Goal: Task Accomplishment & Management: Use online tool/utility

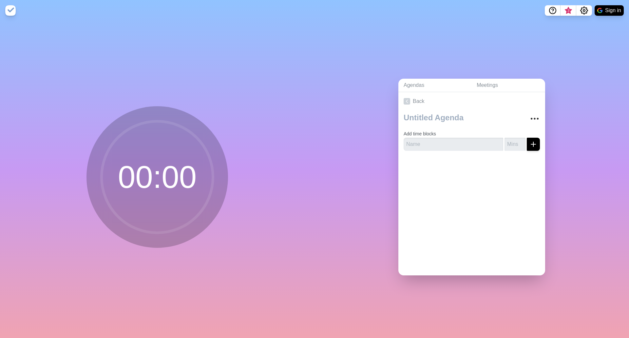
click at [161, 180] on circle at bounding box center [157, 176] width 111 height 111
click at [7, 7] on img at bounding box center [10, 10] width 10 height 10
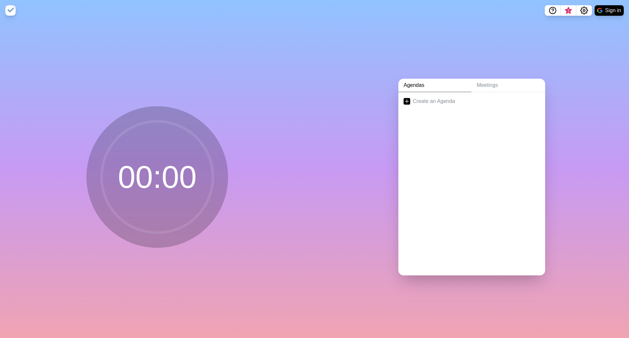
click at [136, 152] on circle at bounding box center [157, 176] width 111 height 111
click at [146, 180] on circle at bounding box center [157, 176] width 111 height 111
click at [144, 179] on circle at bounding box center [157, 176] width 111 height 111
click at [405, 101] on line at bounding box center [407, 101] width 4 height 0
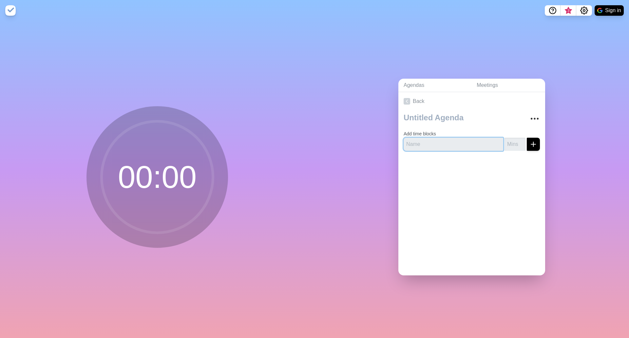
click at [426, 142] on input "text" at bounding box center [454, 144] width 100 height 13
